Goal: Information Seeking & Learning: Compare options

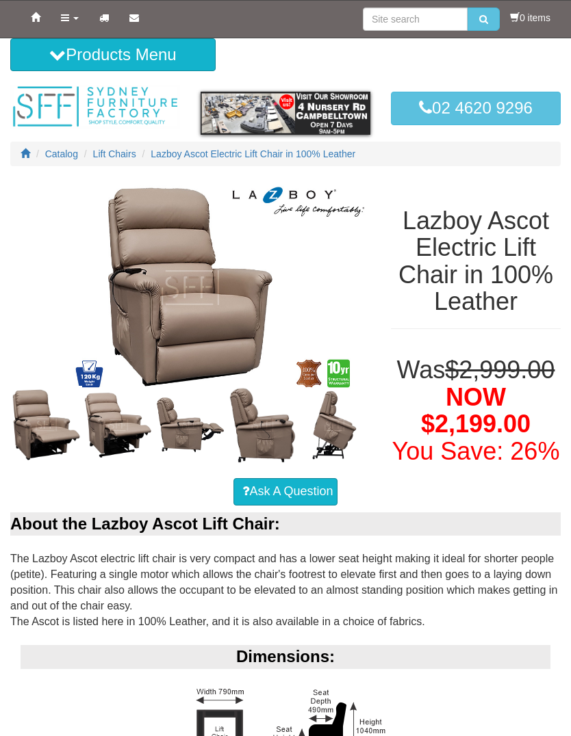
click at [57, 57] on icon at bounding box center [57, 55] width 16 height 16
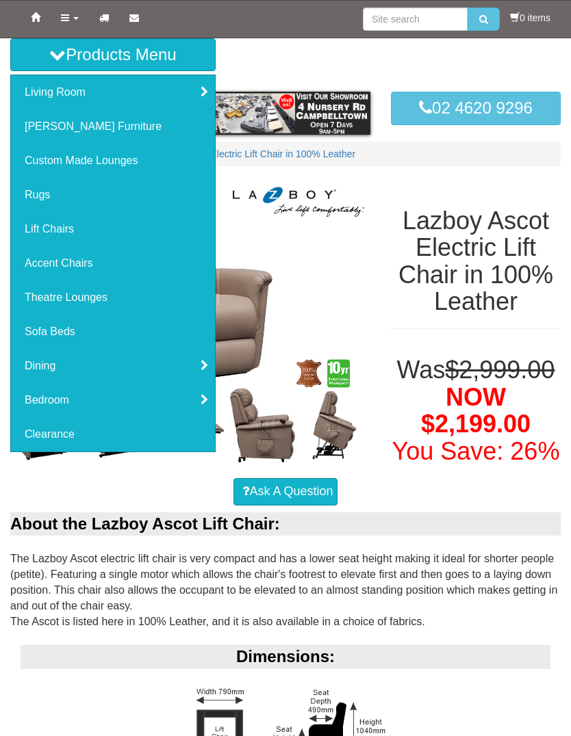
click at [31, 235] on link "Lift Chairs" at bounding box center [113, 229] width 204 height 34
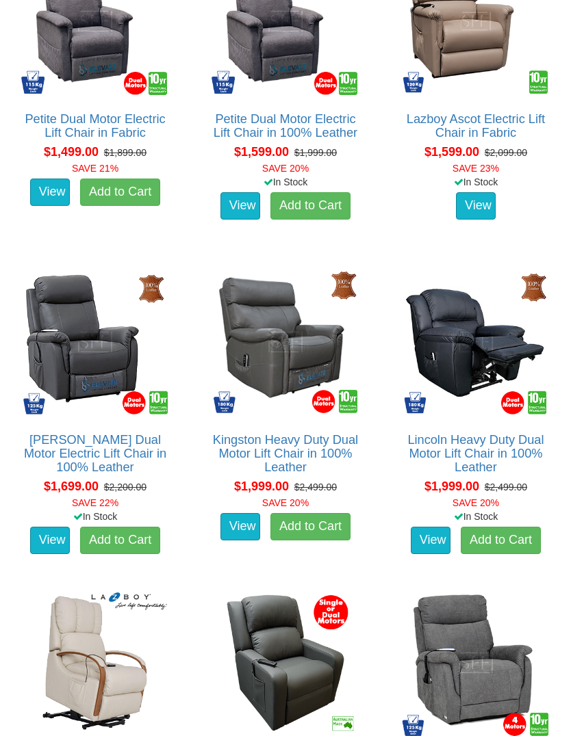
scroll to position [1174, 0]
click at [47, 528] on link "View" at bounding box center [50, 540] width 40 height 27
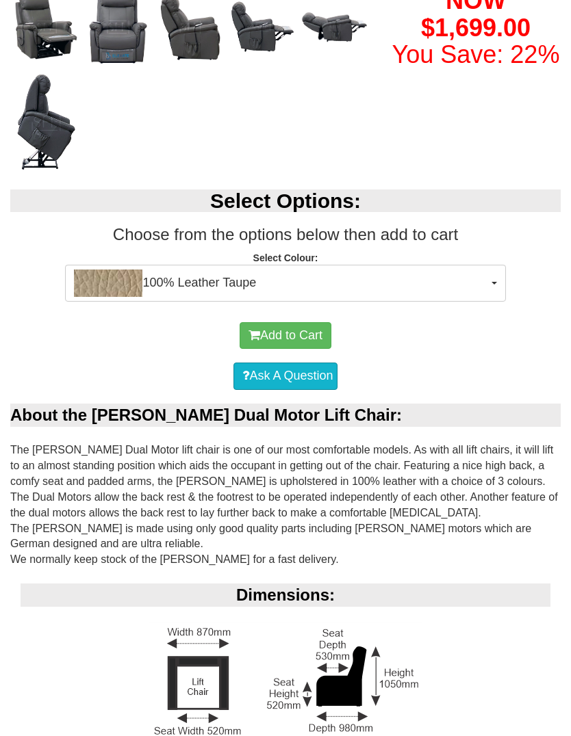
scroll to position [424, 0]
click at [501, 279] on button "100% Leather Taupe" at bounding box center [285, 283] width 440 height 37
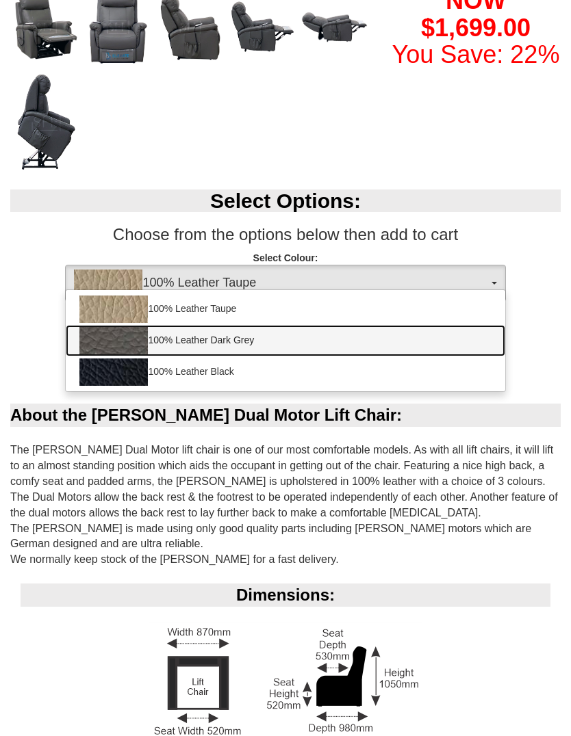
click at [107, 342] on img at bounding box center [113, 340] width 68 height 27
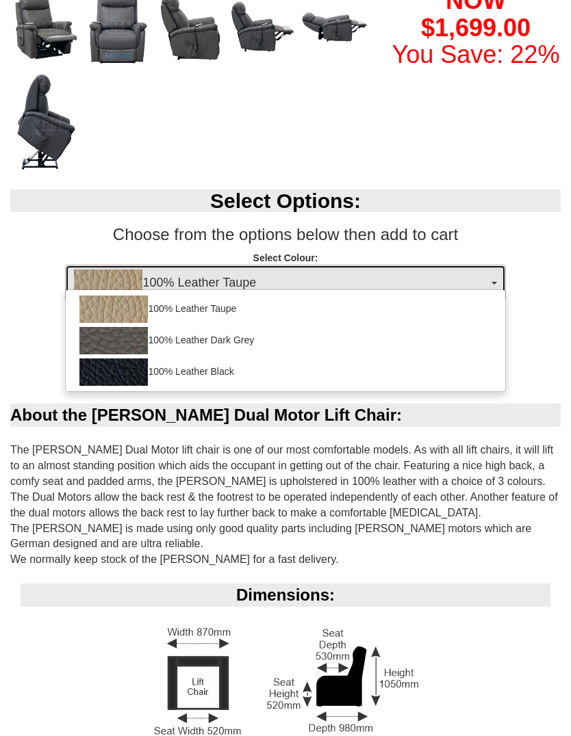
select select "1825"
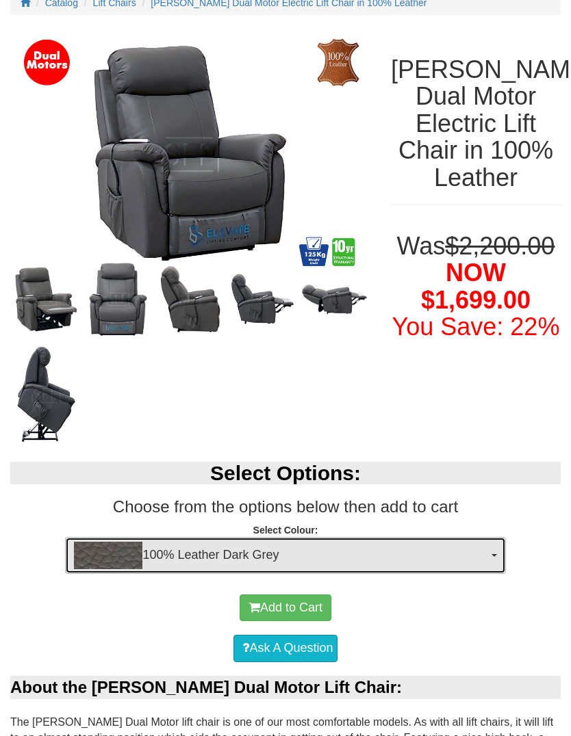
scroll to position [149, 0]
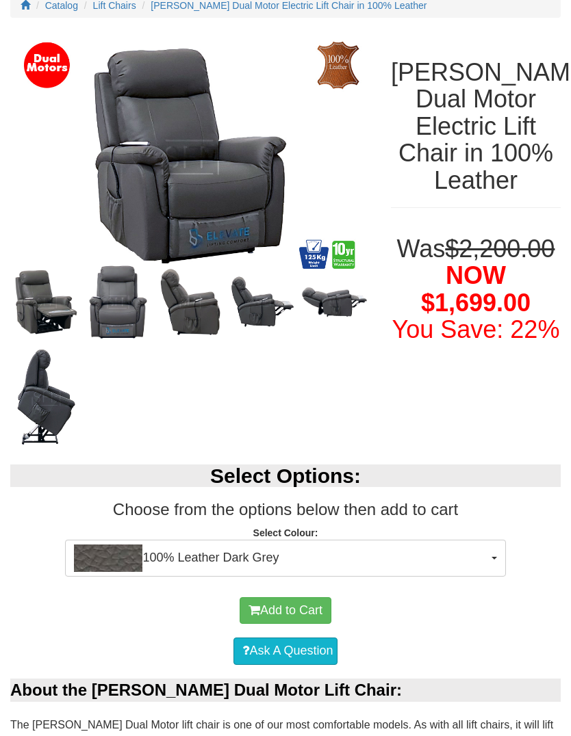
click at [153, 205] on img at bounding box center [190, 157] width 360 height 252
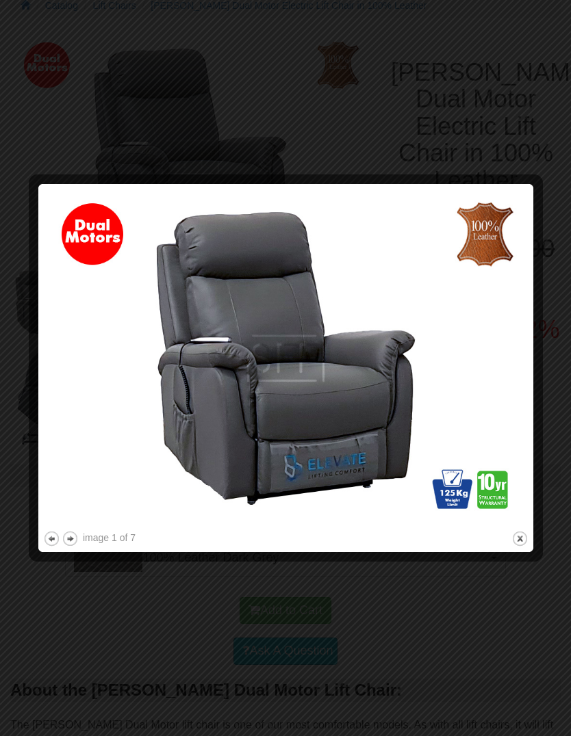
click at [512, 369] on img at bounding box center [285, 358] width 485 height 339
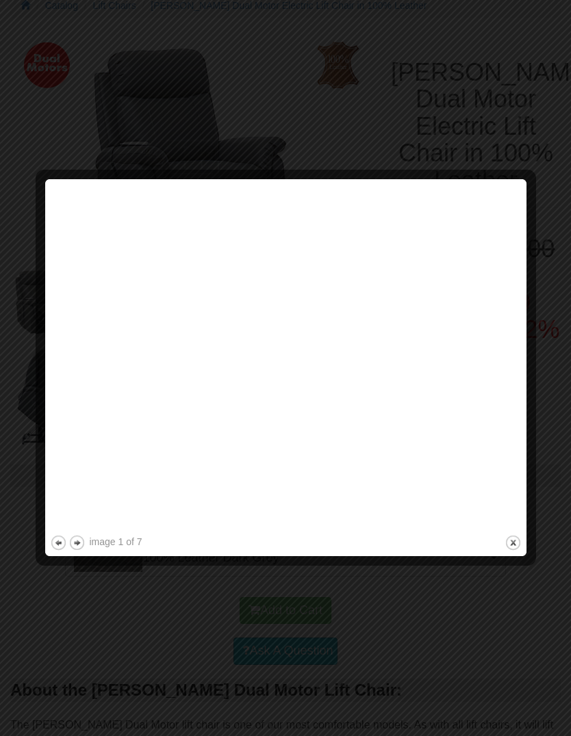
click at [529, 377] on div at bounding box center [285, 368] width 571 height 736
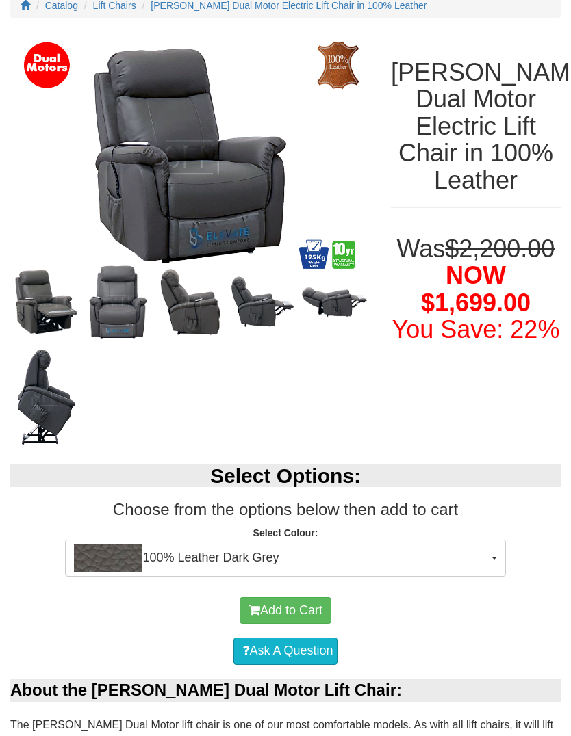
click at [65, 307] on img at bounding box center [46, 301] width 72 height 77
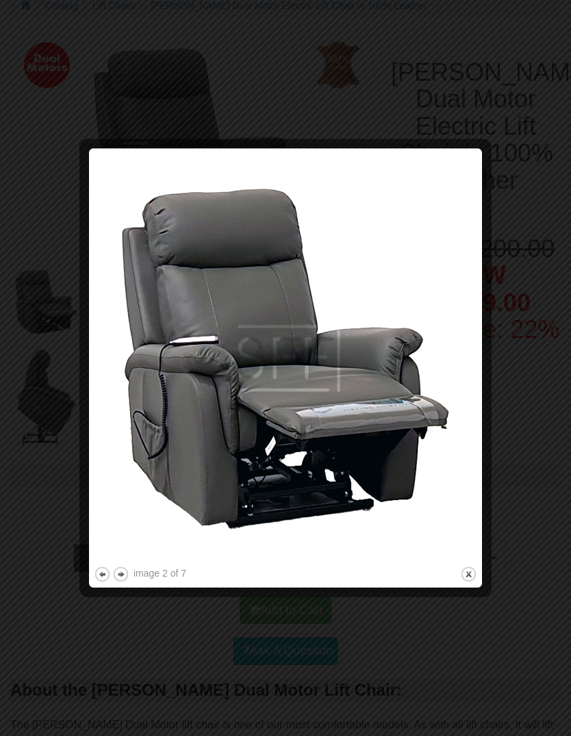
click at [476, 391] on img at bounding box center [285, 358] width 383 height 411
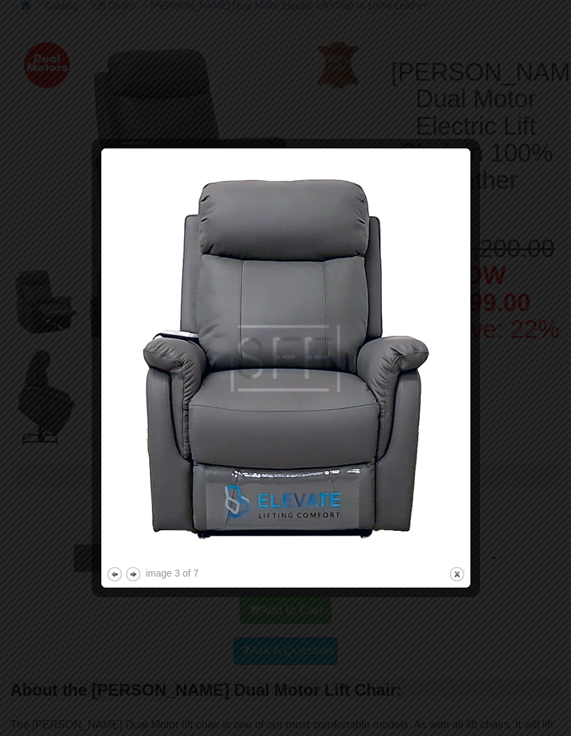
click at [465, 396] on img at bounding box center [285, 358] width 359 height 411
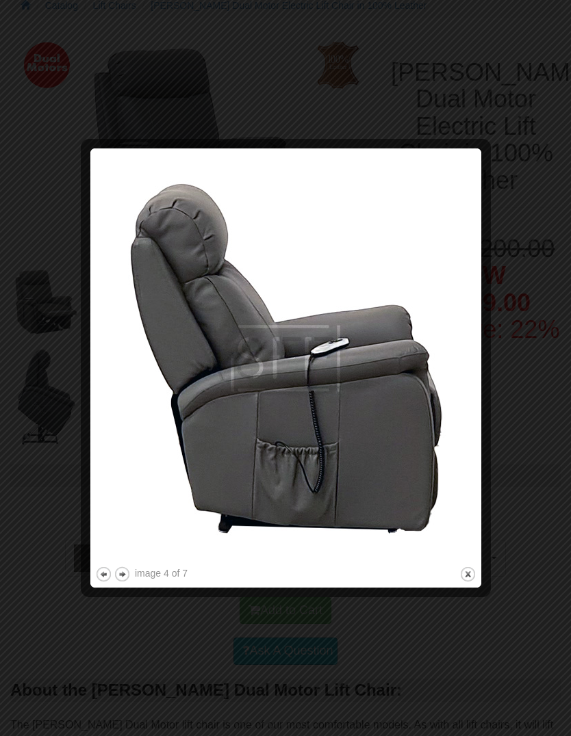
click at [467, 438] on img at bounding box center [285, 358] width 381 height 411
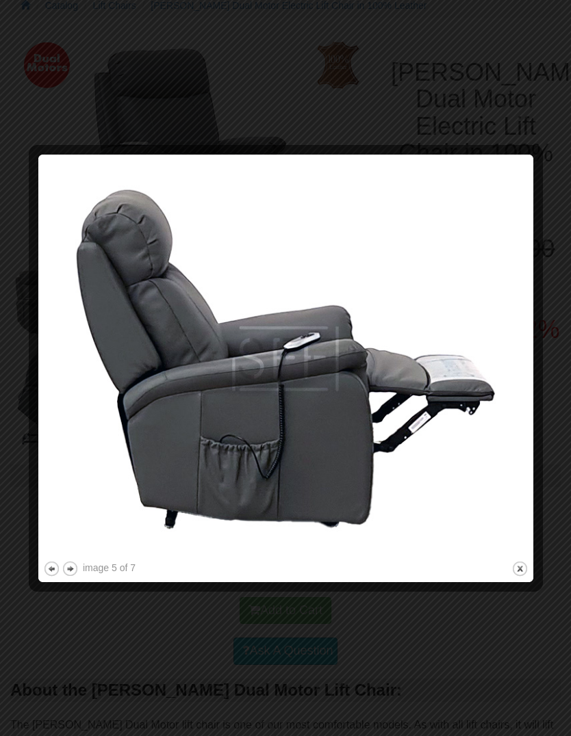
click at [519, 439] on img at bounding box center [285, 358] width 485 height 399
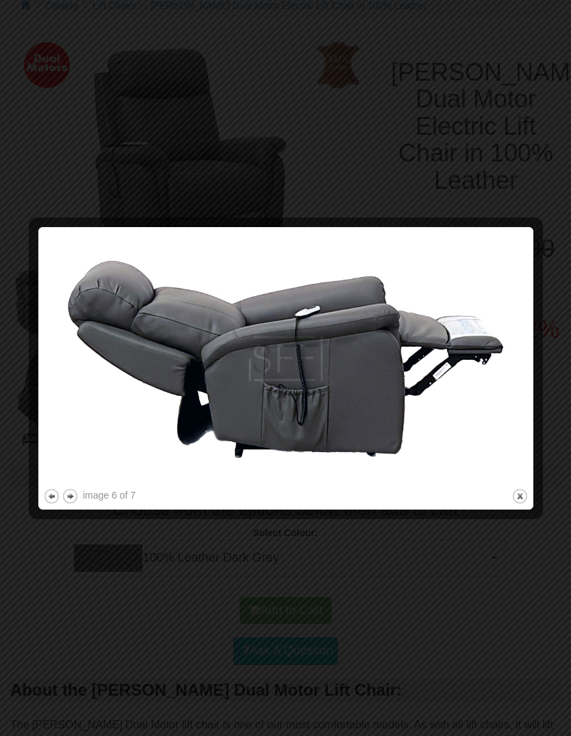
click at [539, 408] on div at bounding box center [535, 368] width 14 height 273
click at [522, 413] on img at bounding box center [285, 359] width 485 height 254
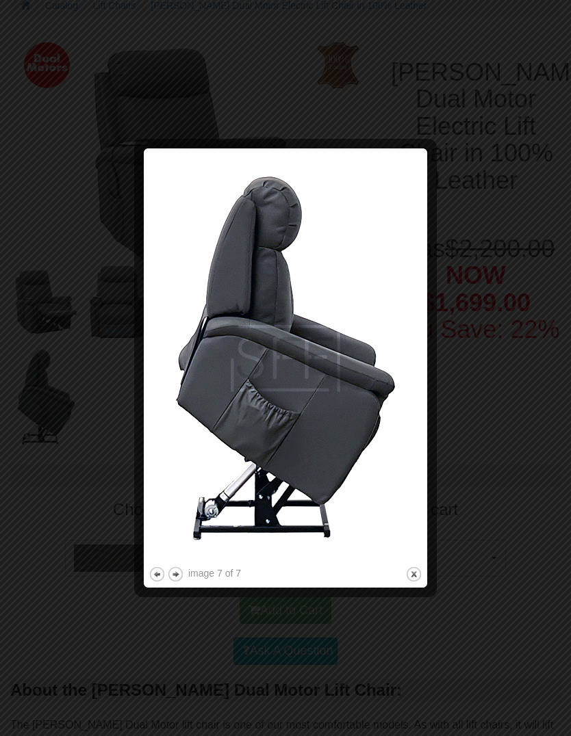
click at [517, 504] on div at bounding box center [285, 368] width 571 height 736
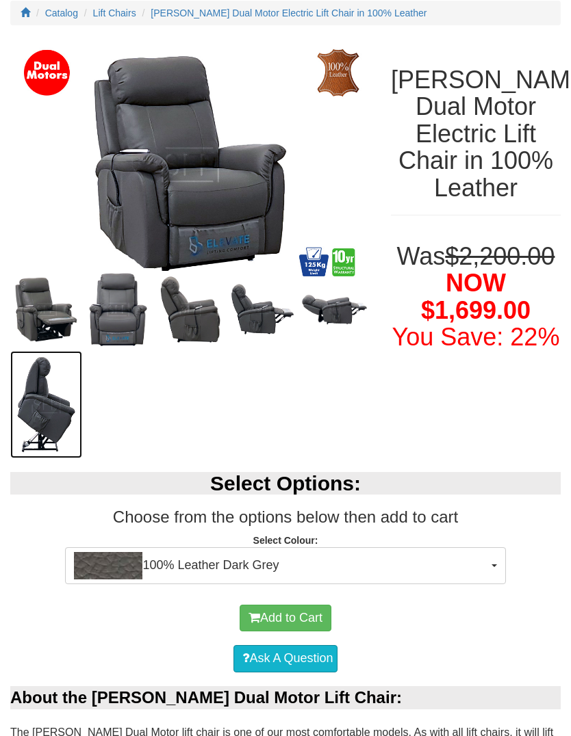
scroll to position [141, 0]
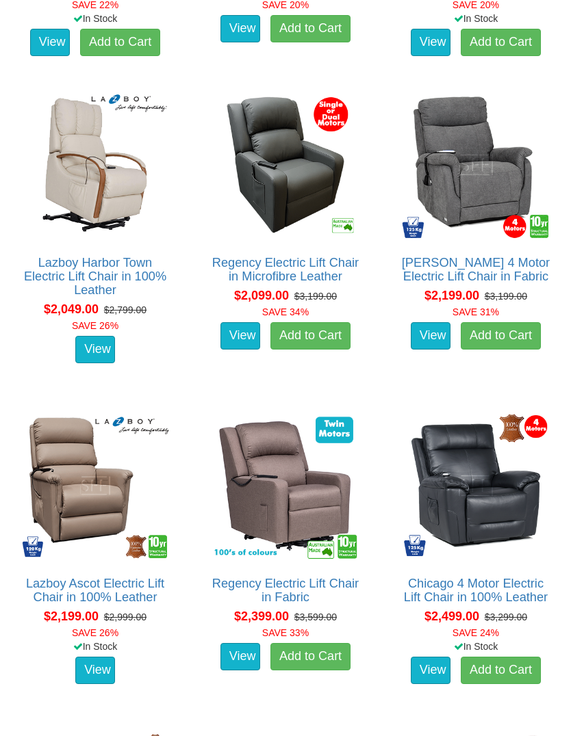
scroll to position [1672, 0]
click at [244, 333] on link "View" at bounding box center [240, 335] width 40 height 27
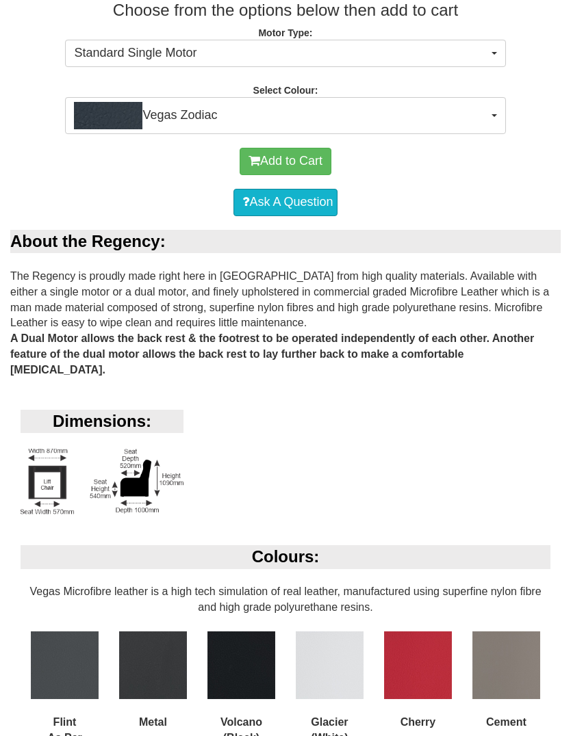
scroll to position [547, 0]
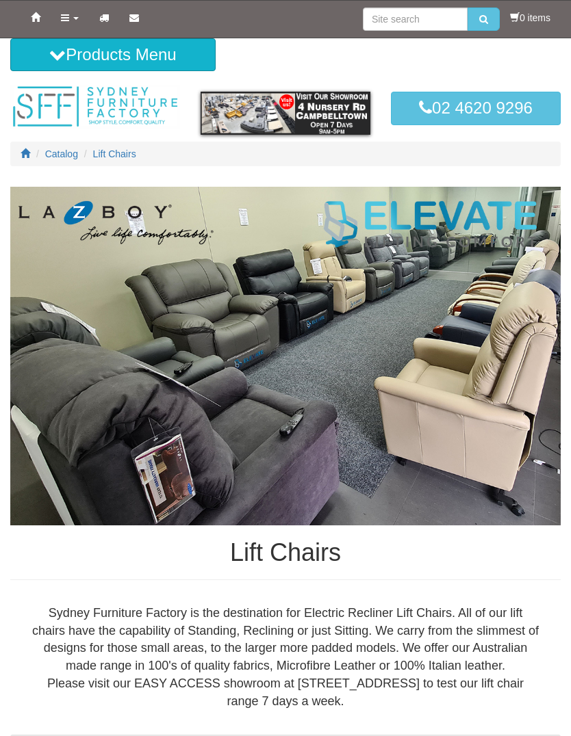
scroll to position [1672, 0]
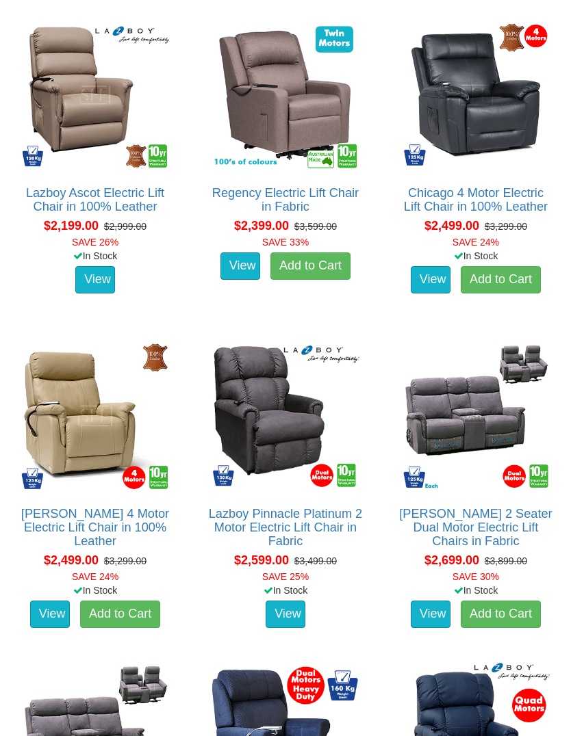
click at [22, 597] on div "View Add to Cart" at bounding box center [95, 614] width 175 height 34
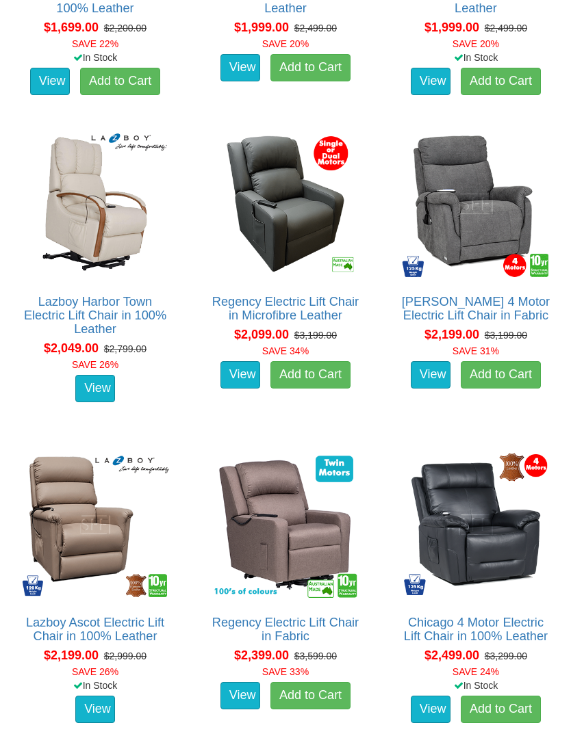
scroll to position [1633, 0]
click at [84, 530] on img at bounding box center [95, 525] width 155 height 155
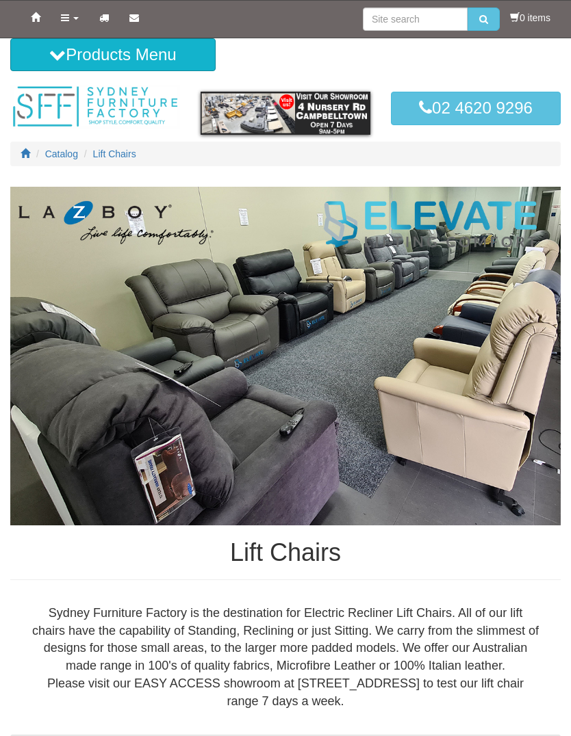
scroll to position [1681, 0]
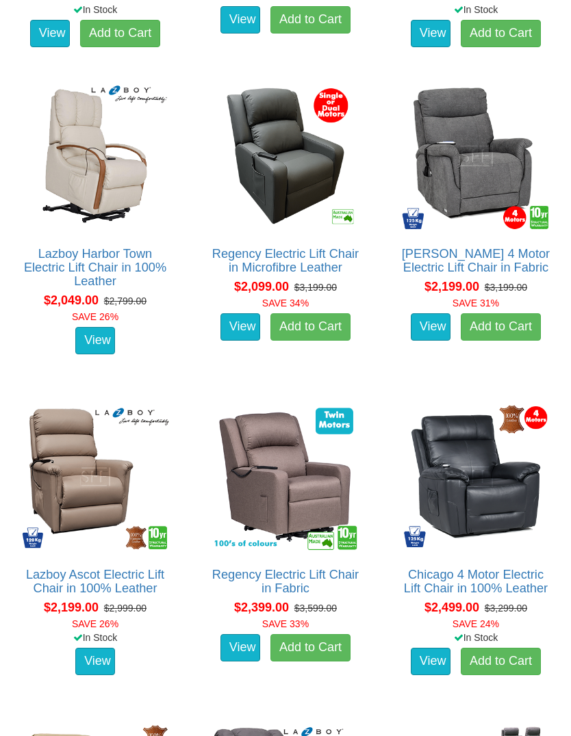
click at [229, 324] on link "View" at bounding box center [240, 326] width 40 height 27
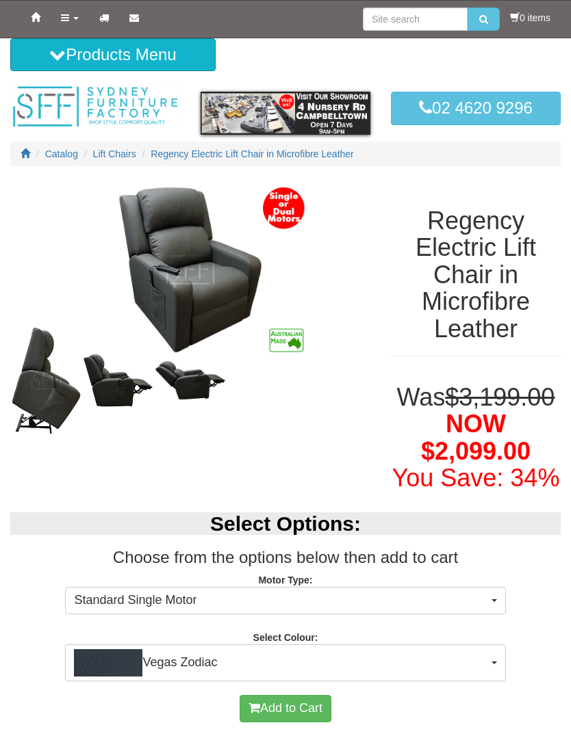
click at [32, 398] on img at bounding box center [46, 380] width 72 height 112
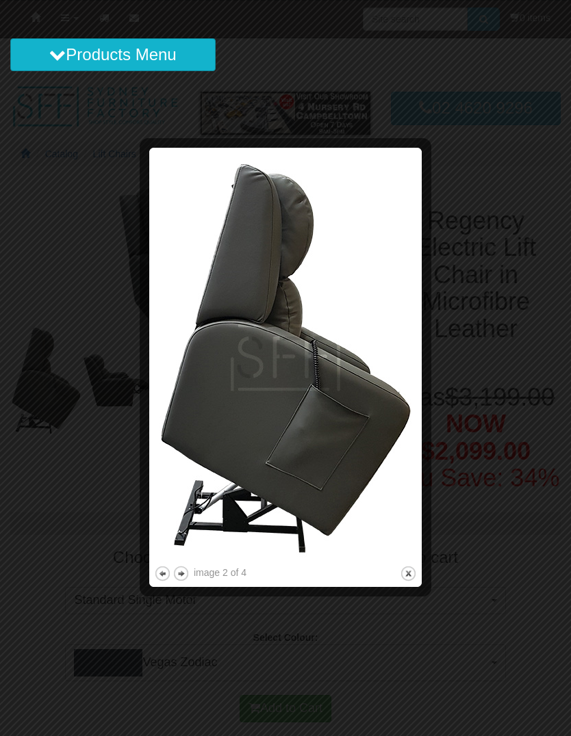
click at [404, 377] on img at bounding box center [285, 358] width 263 height 411
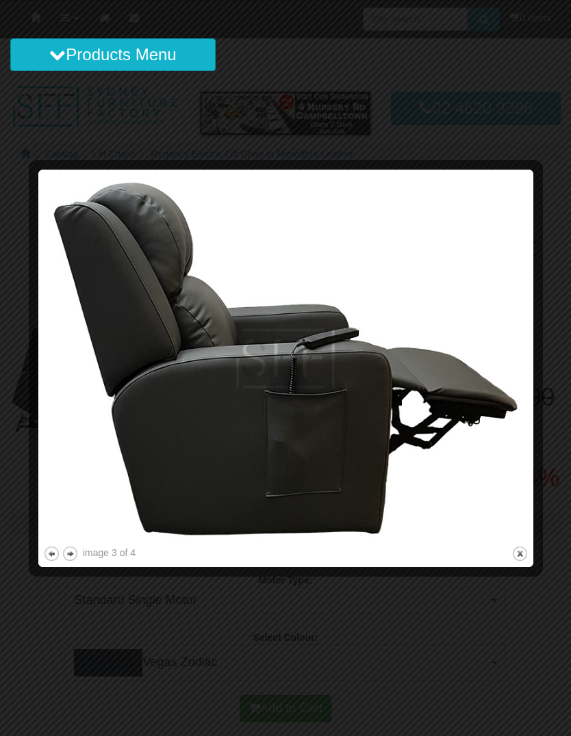
click at [508, 370] on img at bounding box center [285, 359] width 485 height 369
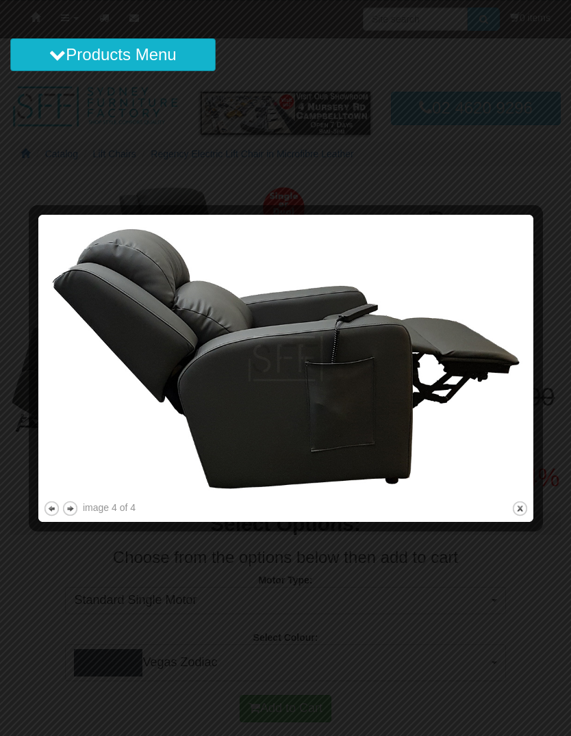
click at [55, 382] on img at bounding box center [285, 359] width 485 height 279
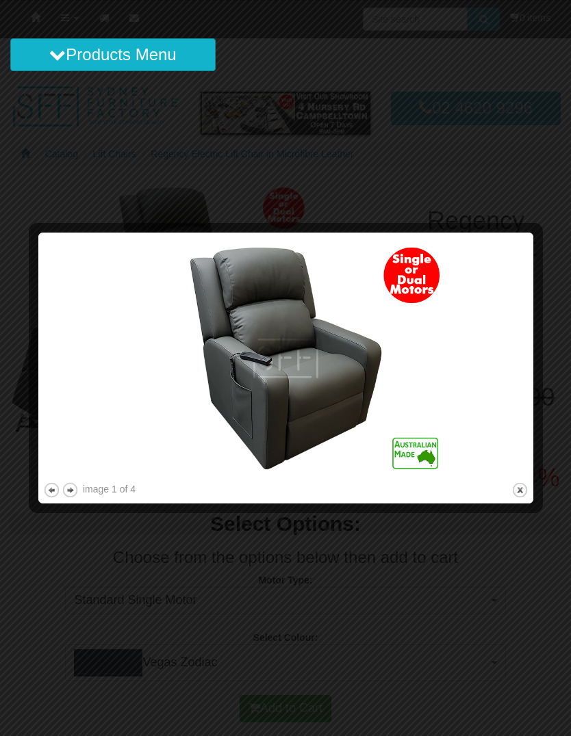
click at [62, 376] on img at bounding box center [285, 358] width 485 height 242
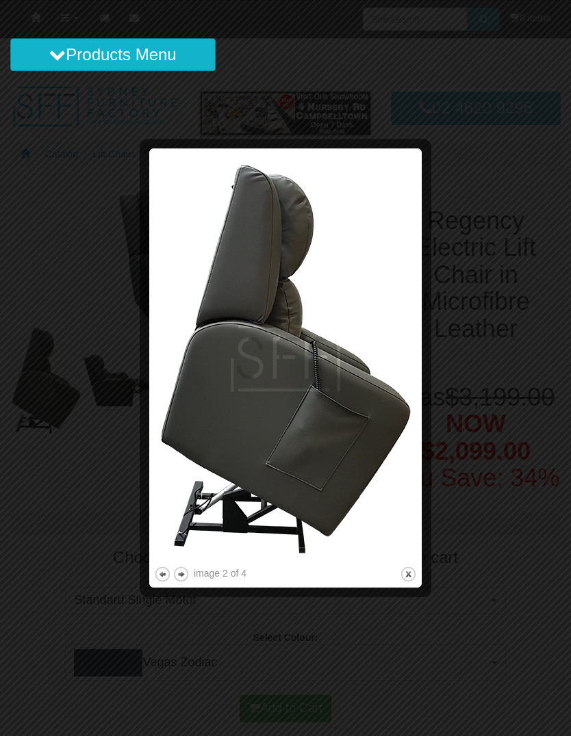
click at [173, 392] on img at bounding box center [285, 358] width 263 height 411
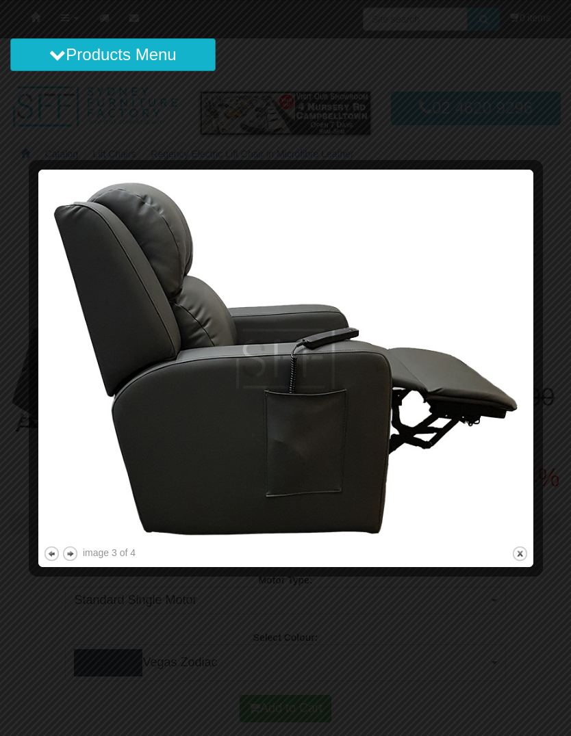
click at [59, 394] on img at bounding box center [285, 359] width 485 height 369
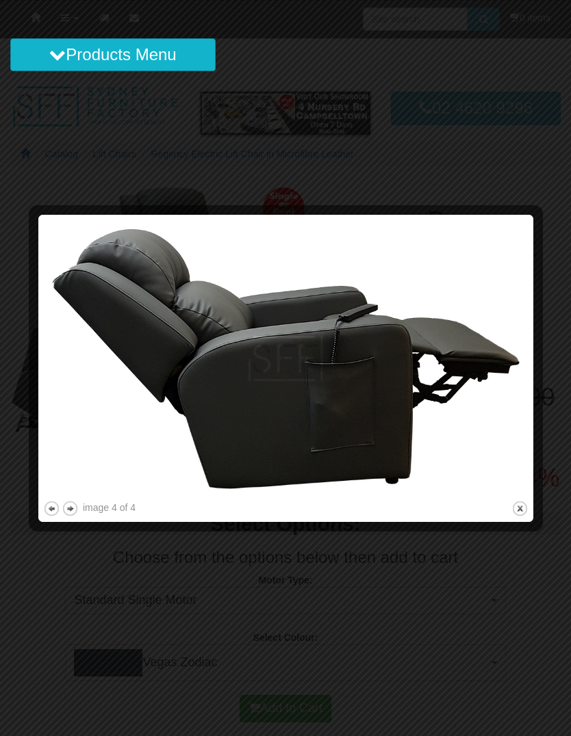
click at [44, 400] on img at bounding box center [285, 359] width 485 height 279
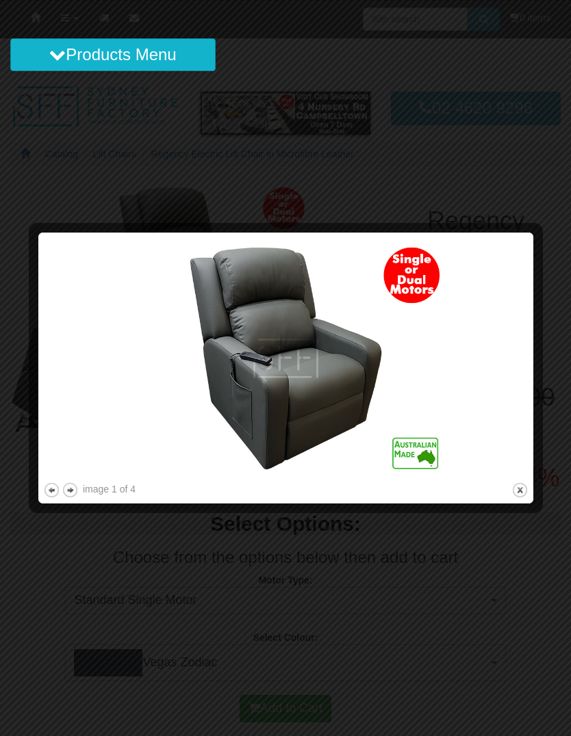
click at [512, 495] on button "close" at bounding box center [519, 490] width 17 height 17
